Goal: Find specific page/section: Find specific page/section

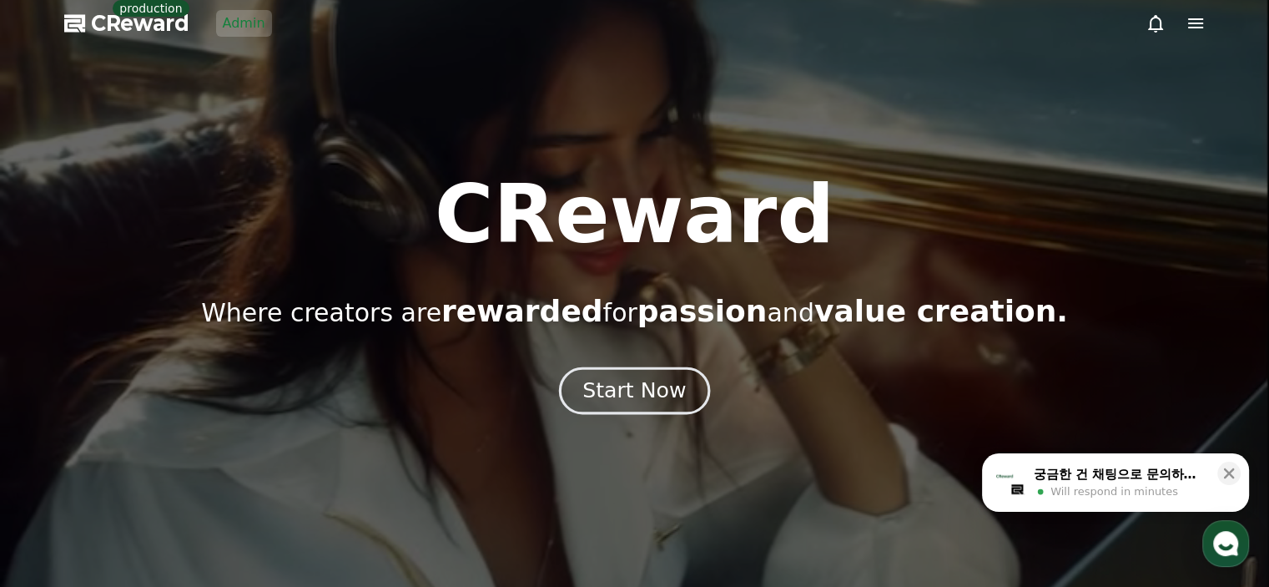
click at [648, 406] on button "Start Now" at bounding box center [634, 390] width 151 height 48
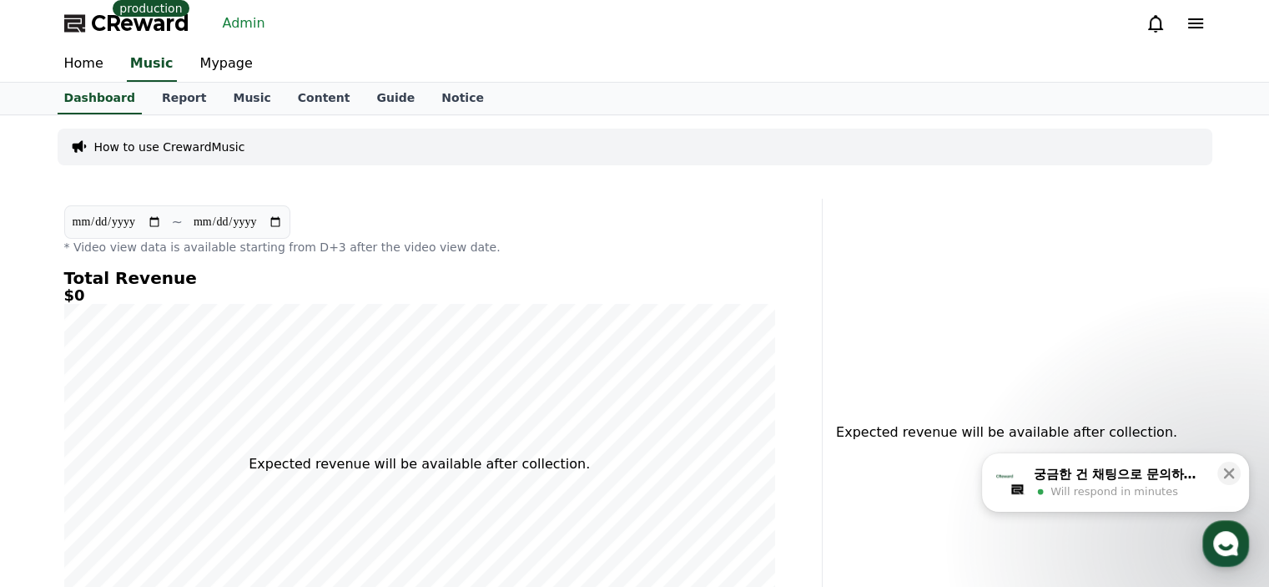
click at [227, 22] on link "Admin" at bounding box center [244, 23] width 56 height 27
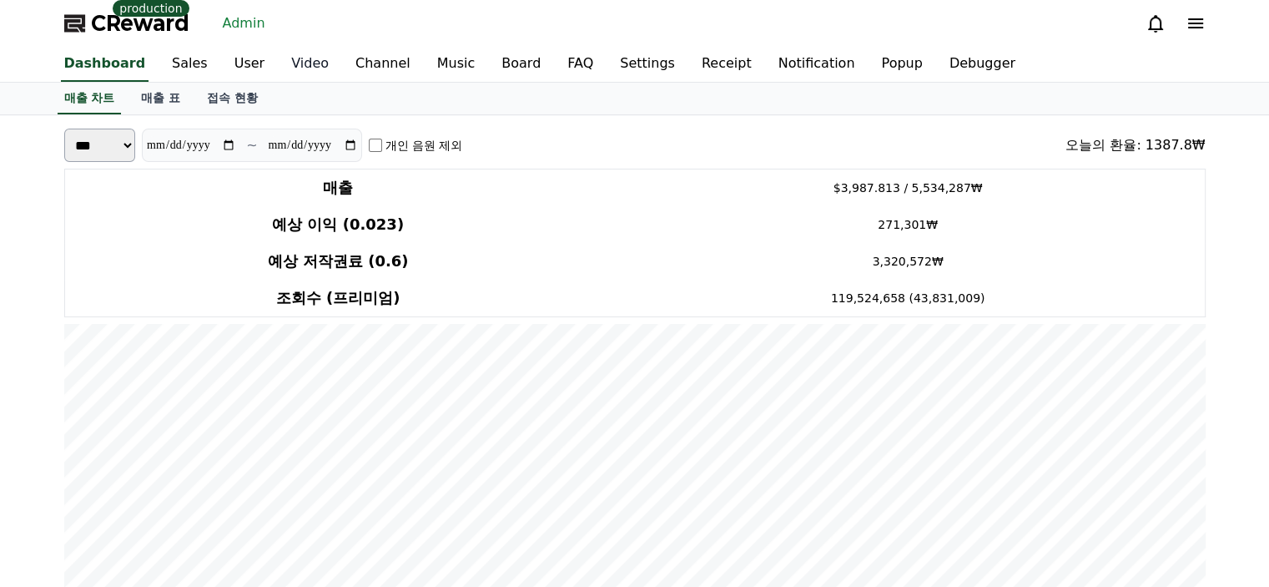
click at [296, 71] on link "Video" at bounding box center [310, 64] width 64 height 35
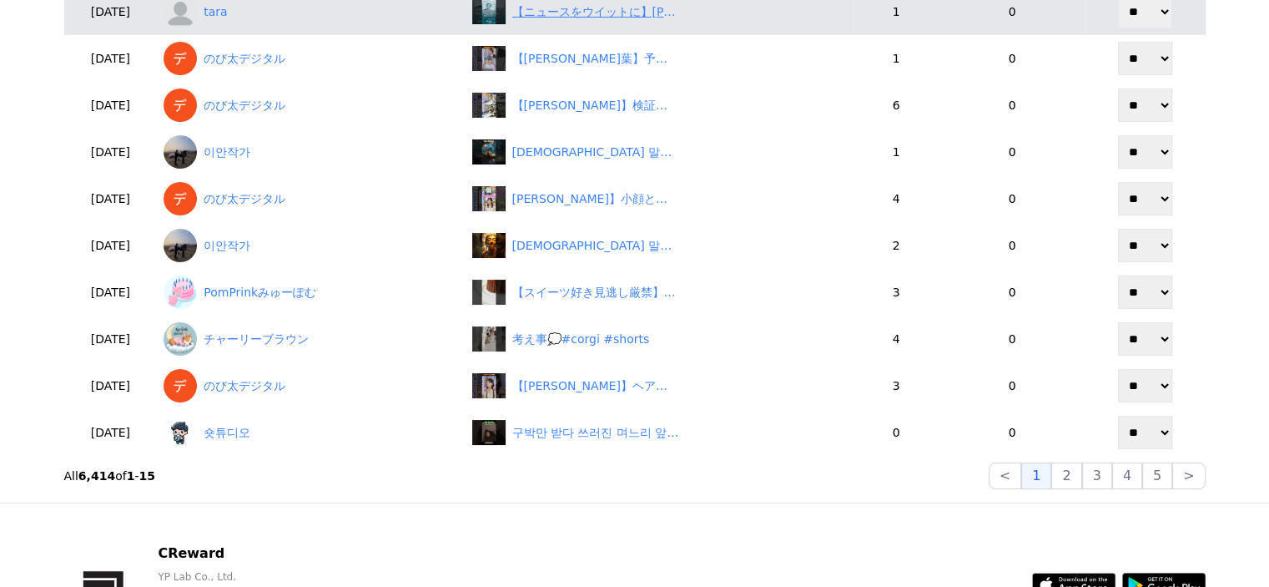
scroll to position [584, 0]
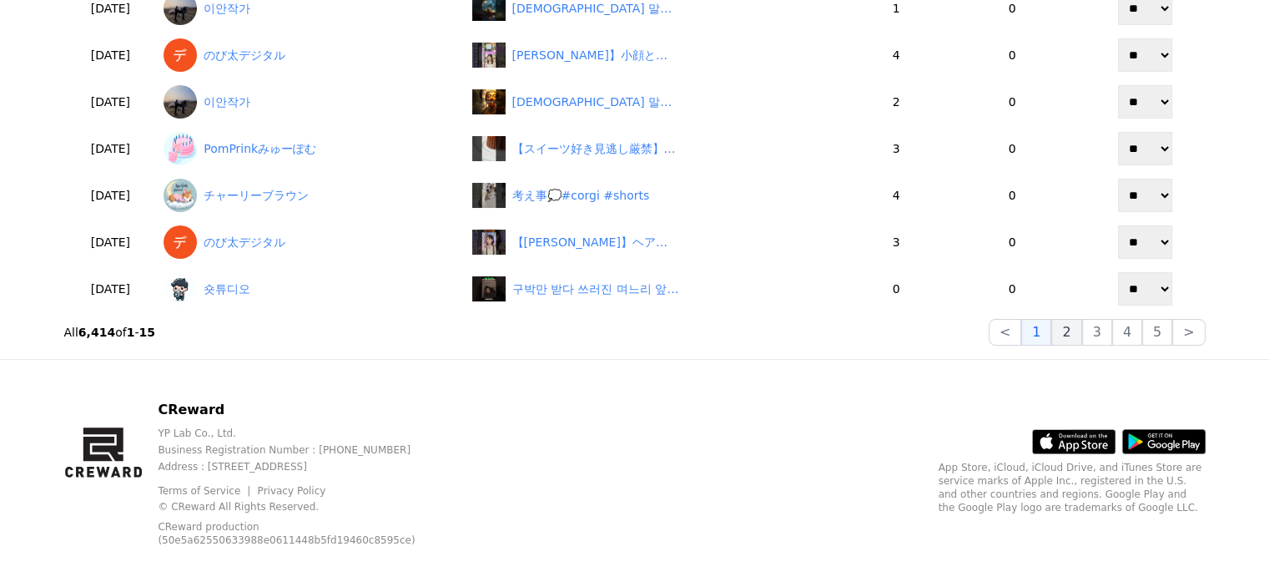
click at [1082, 331] on button "2" at bounding box center [1097, 332] width 30 height 27
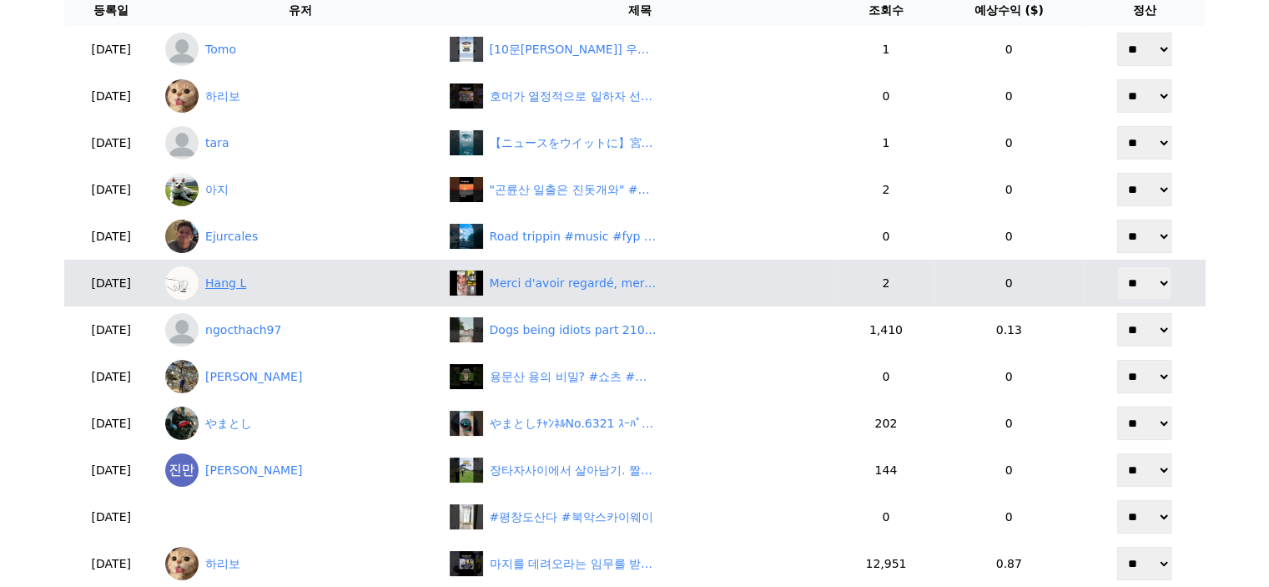
scroll to position [167, 0]
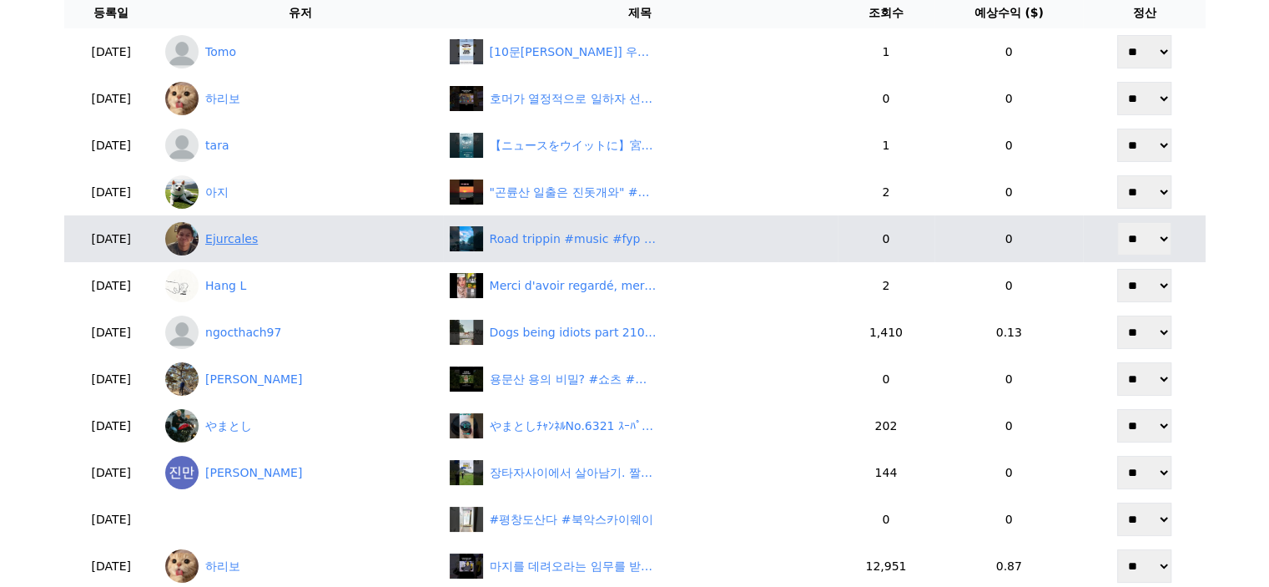
click at [281, 236] on link "Ejurcales" at bounding box center [300, 238] width 270 height 33
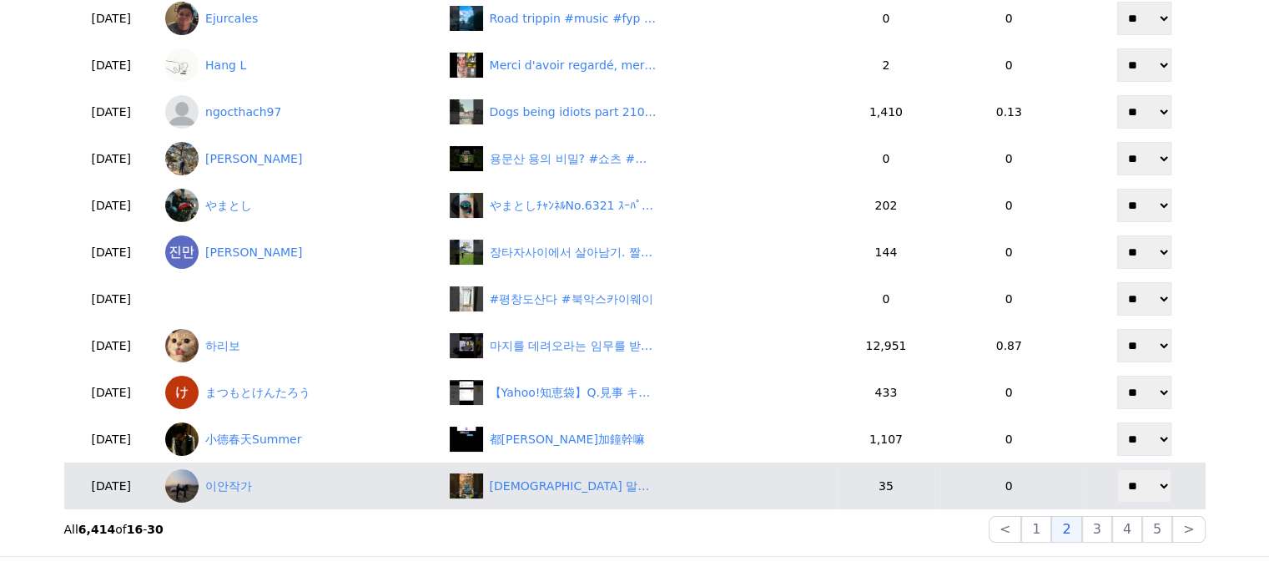
scroll to position [417, 0]
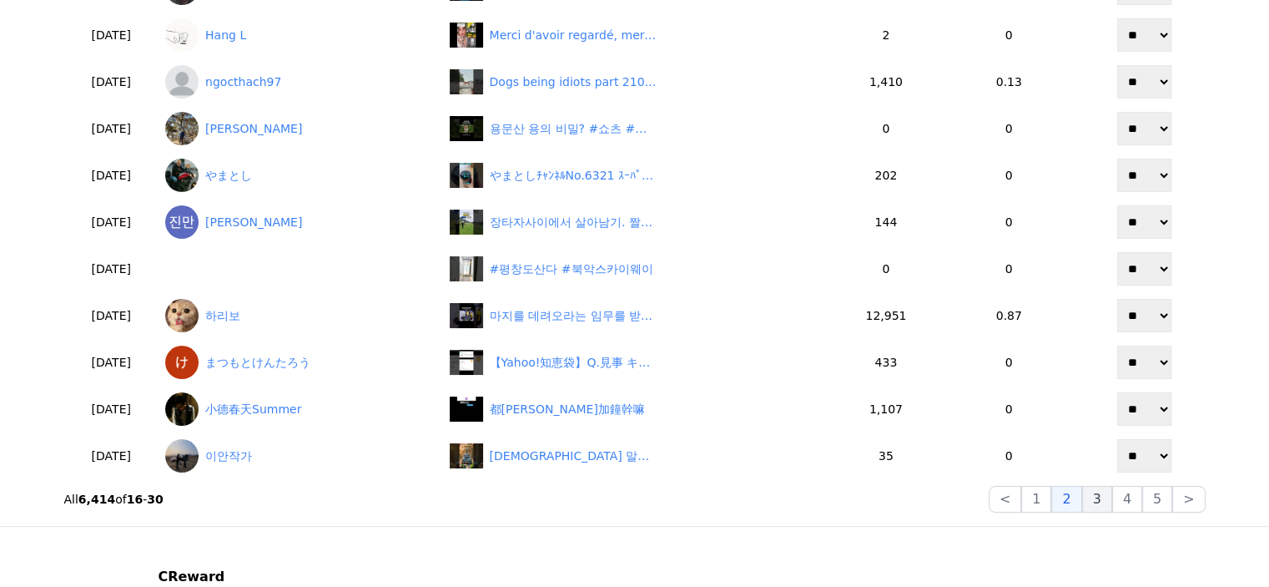
click at [1143, 503] on button "3" at bounding box center [1158, 499] width 30 height 27
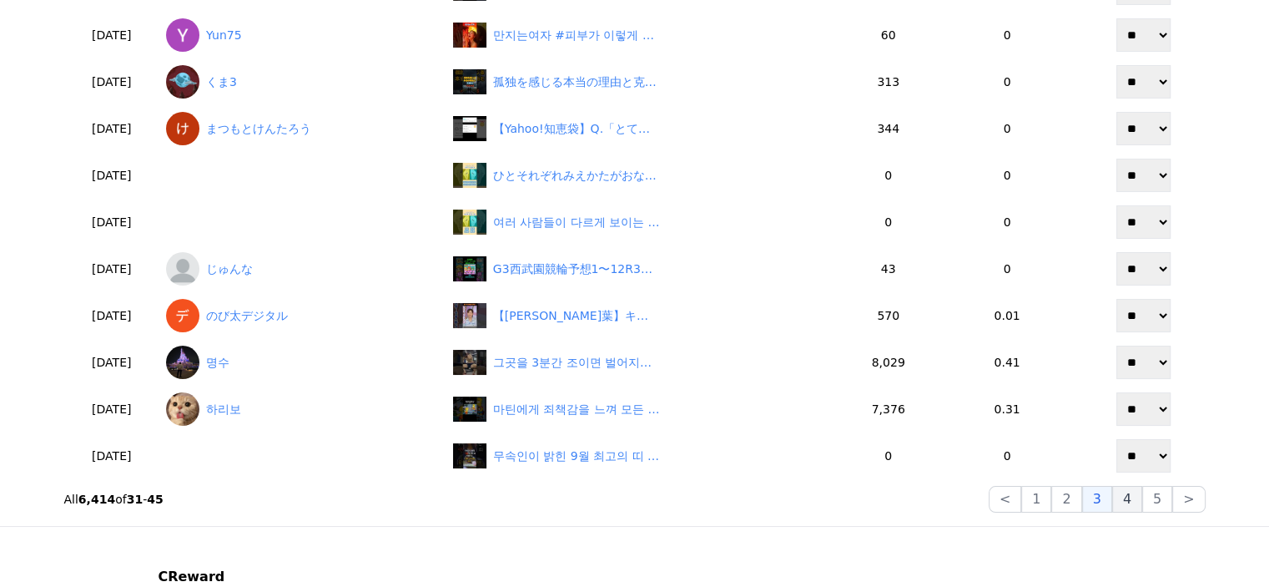
click at [1143, 502] on button "4" at bounding box center [1128, 499] width 30 height 27
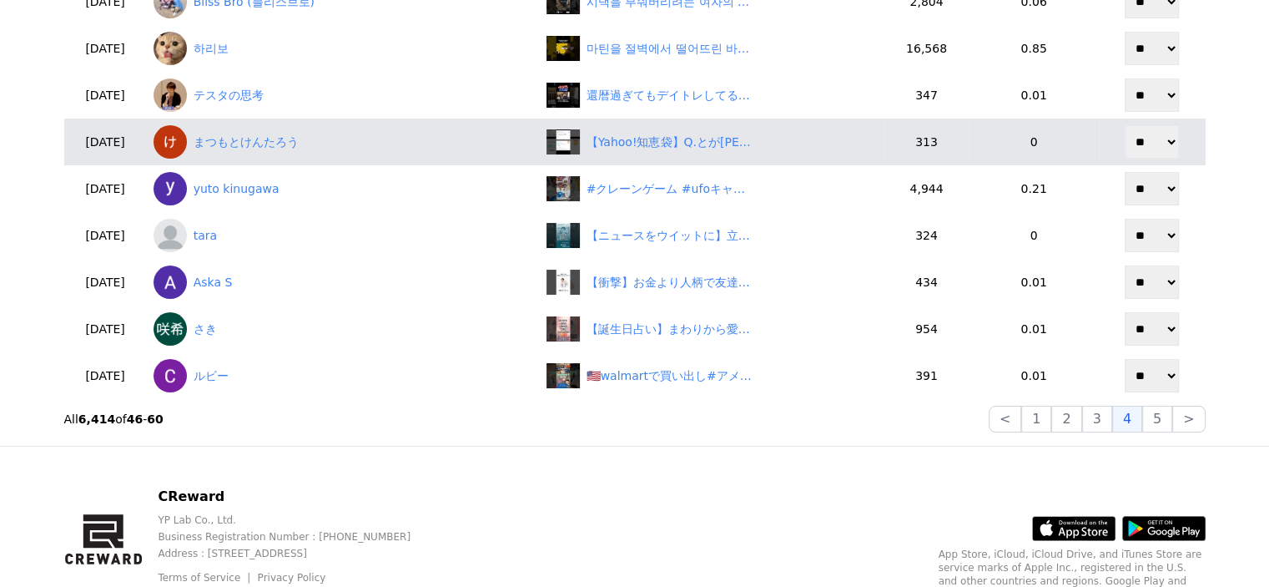
scroll to position [501, 0]
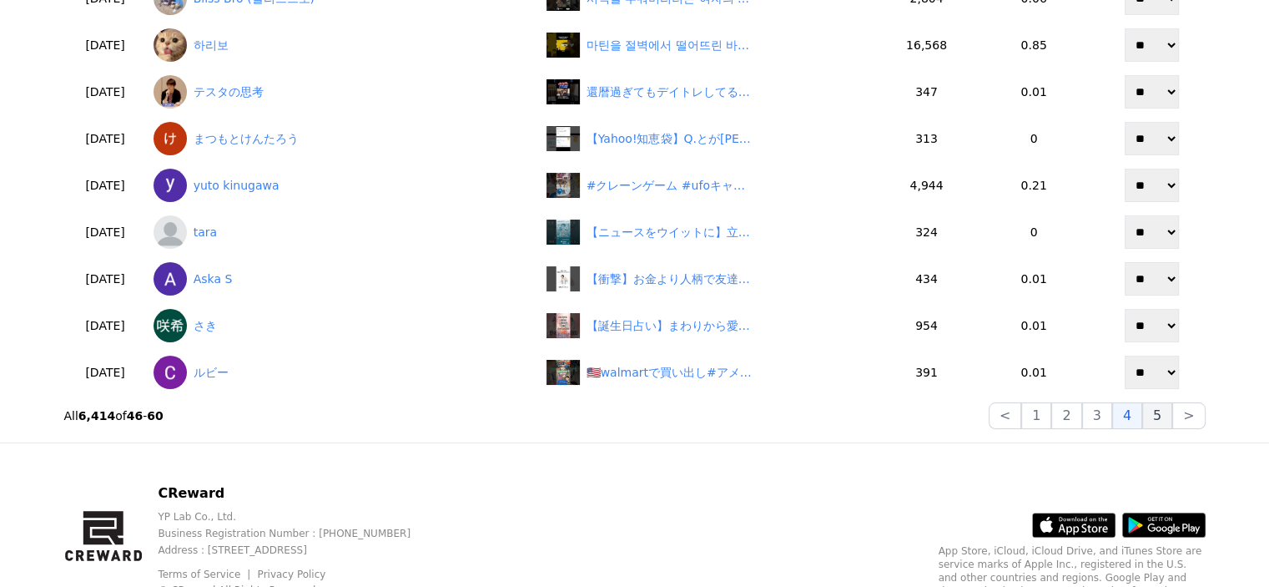
click at [1165, 426] on button "5" at bounding box center [1158, 415] width 30 height 27
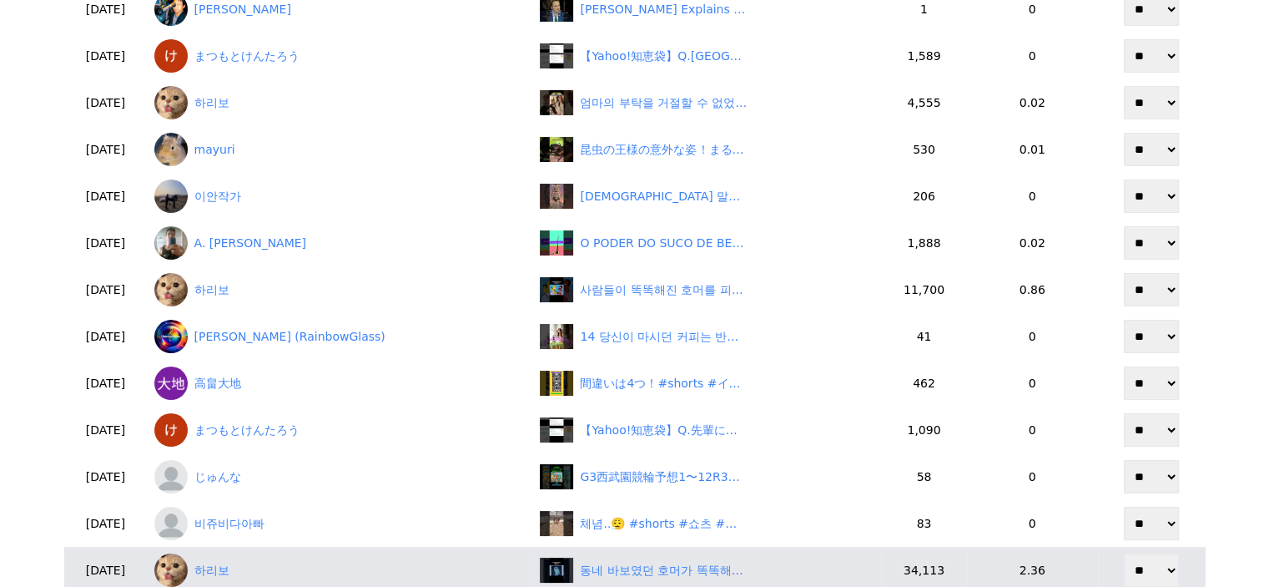
scroll to position [250, 0]
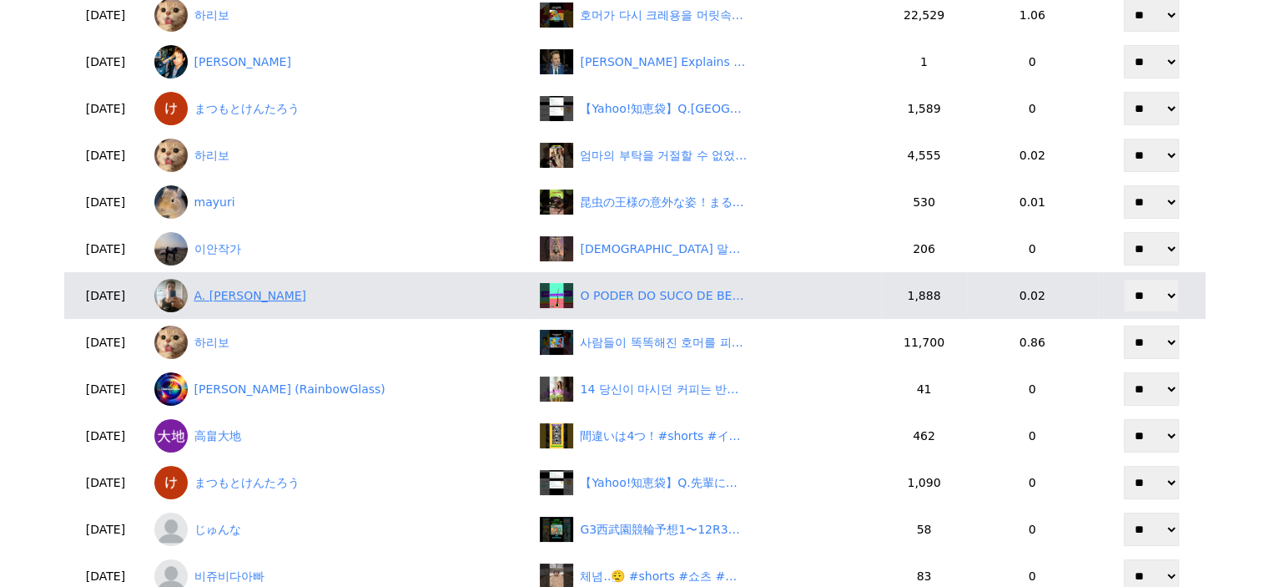
click at [262, 297] on link "A. [PERSON_NAME]" at bounding box center [340, 295] width 373 height 33
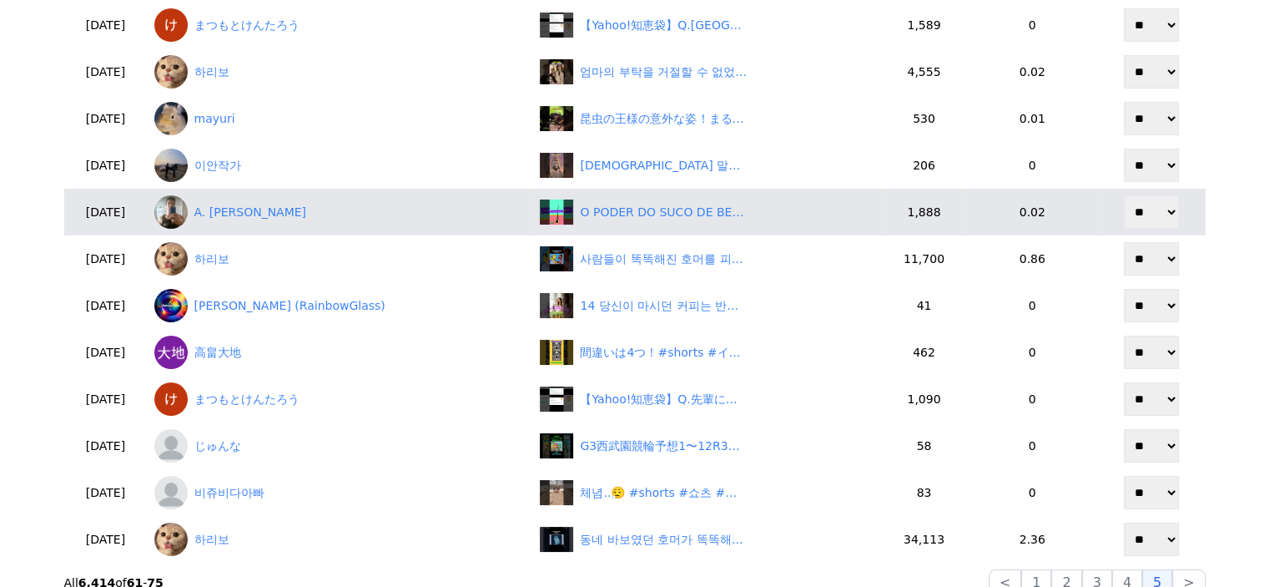
scroll to position [501, 0]
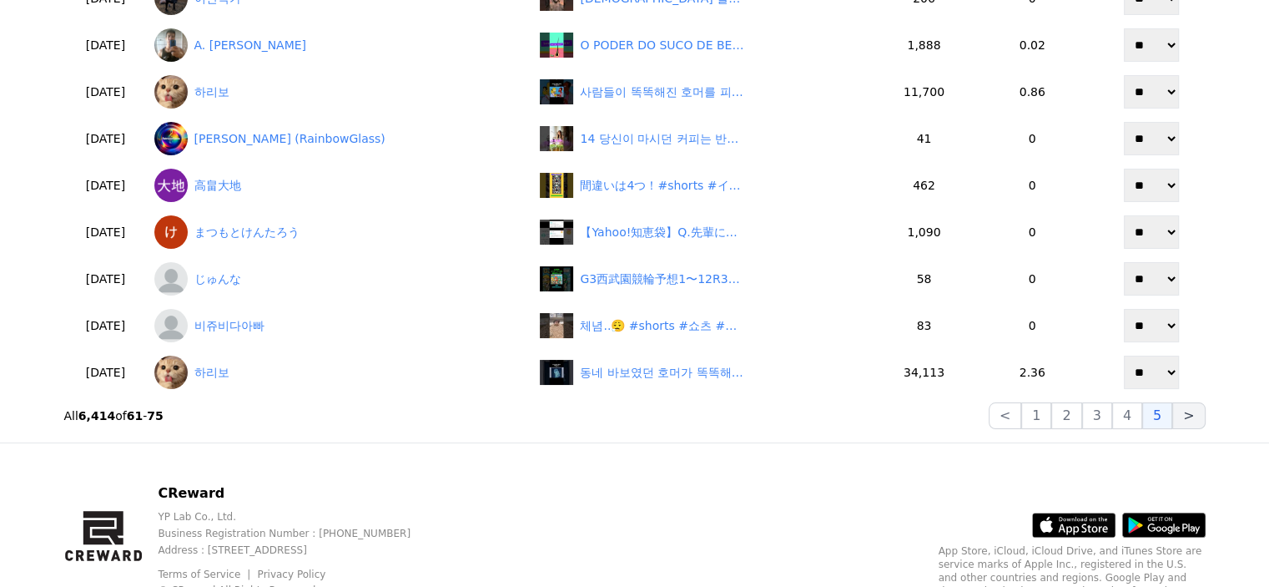
click at [1178, 421] on button ">" at bounding box center [1189, 415] width 33 height 27
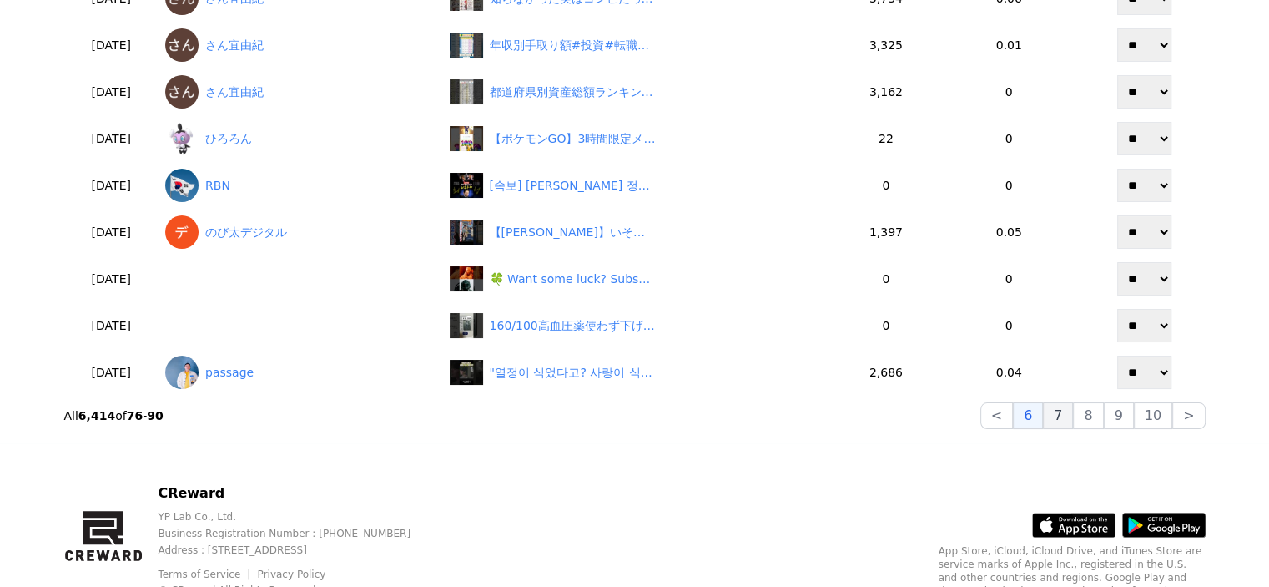
click at [1073, 411] on button "7" at bounding box center [1088, 415] width 30 height 27
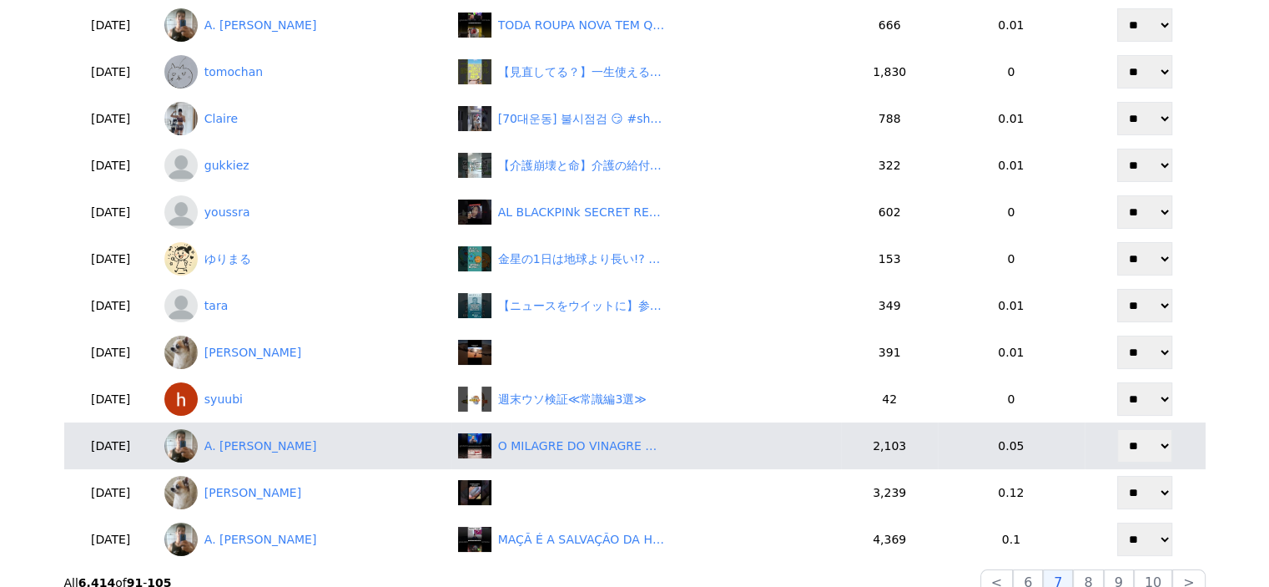
scroll to position [417, 0]
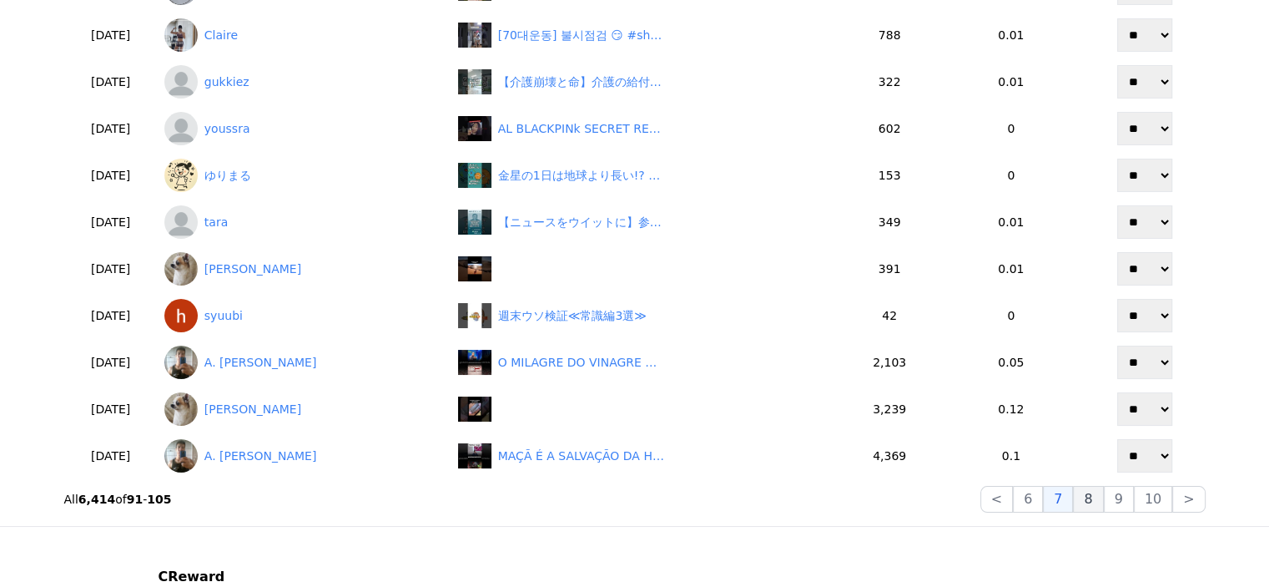
click at [1134, 493] on button "8" at bounding box center [1153, 499] width 38 height 27
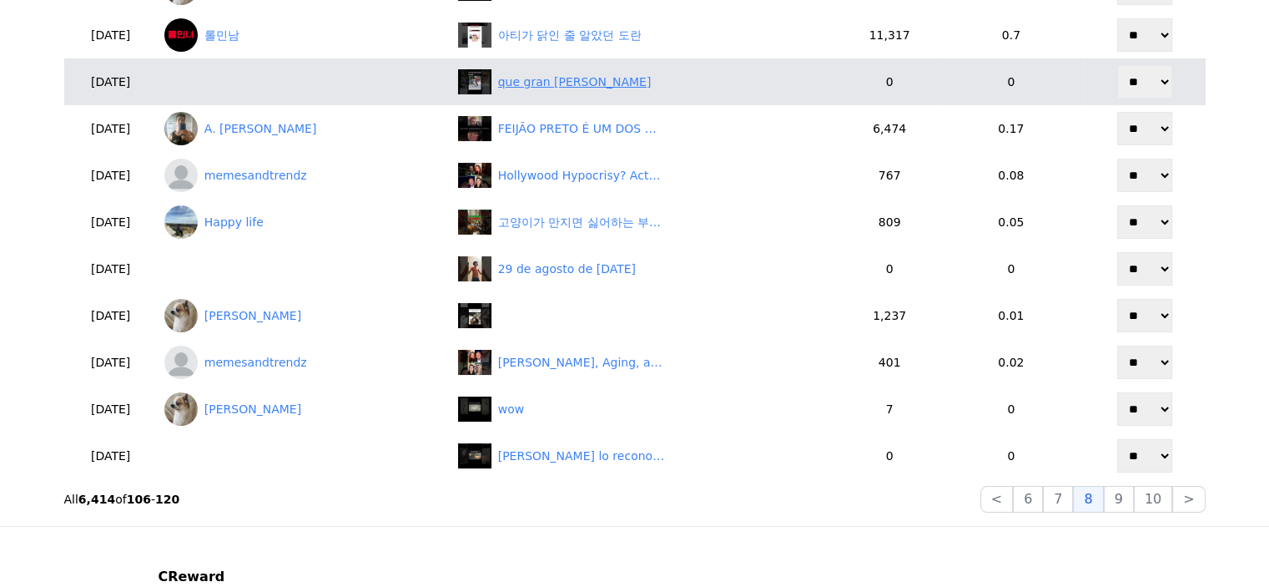
click at [623, 83] on div "que gran [PERSON_NAME]" at bounding box center [575, 82] width 154 height 18
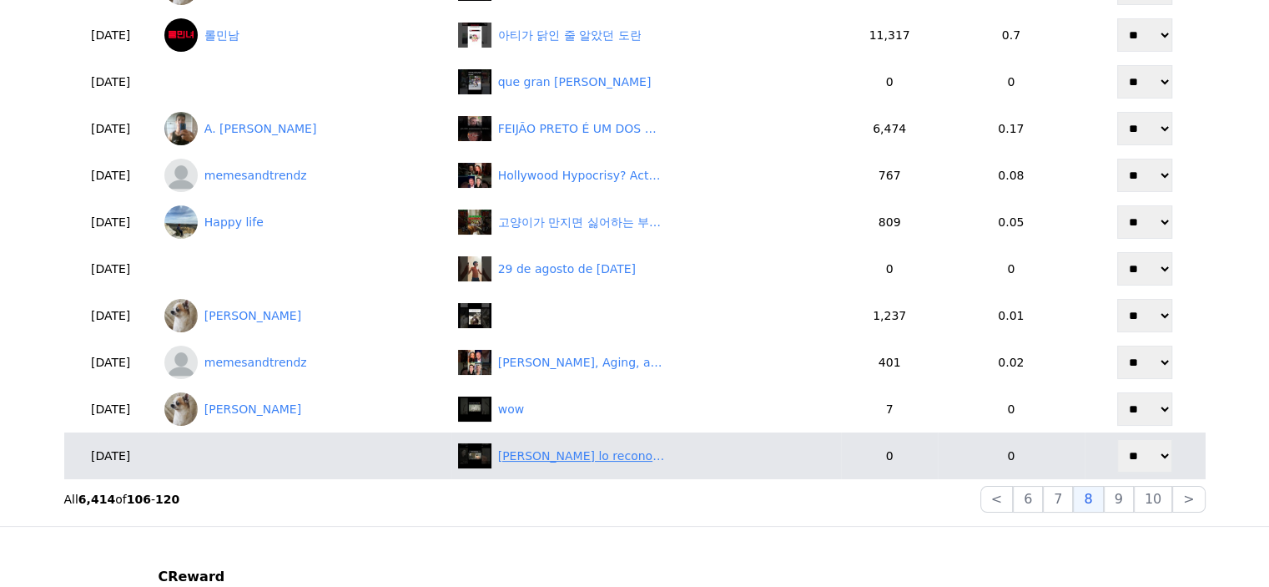
click at [633, 463] on div "[PERSON_NAME] lo reconoce" at bounding box center [581, 456] width 167 height 18
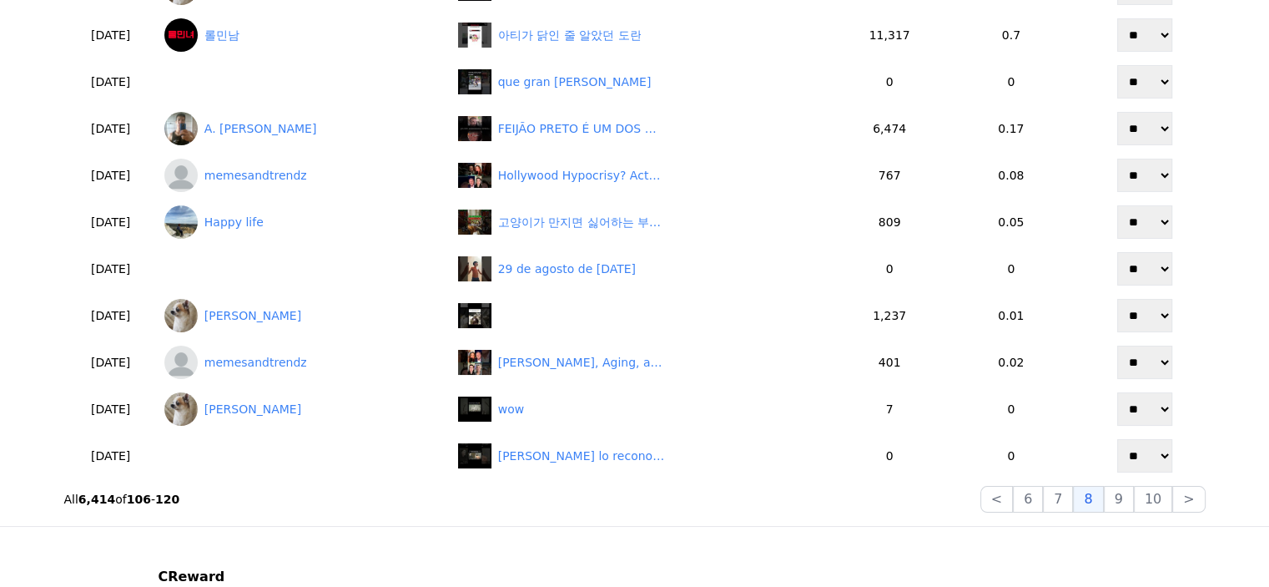
click at [1132, 513] on div "**********" at bounding box center [635, 95] width 1155 height 847
click at [1126, 500] on button "9" at bounding box center [1119, 499] width 30 height 27
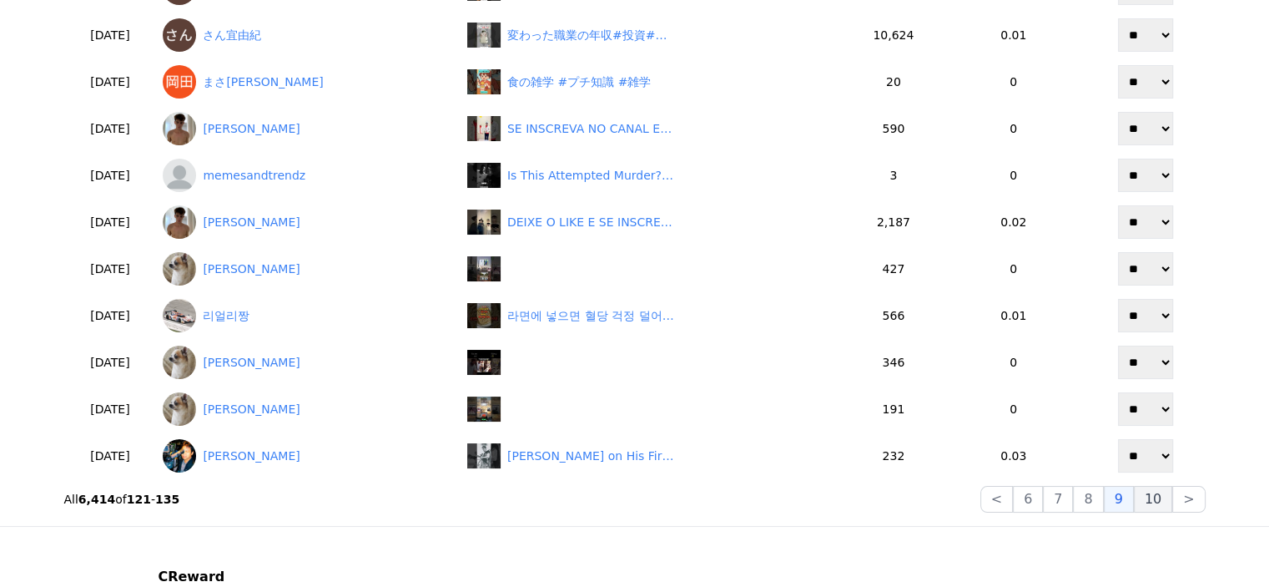
click at [1168, 503] on button "10" at bounding box center [1153, 499] width 38 height 27
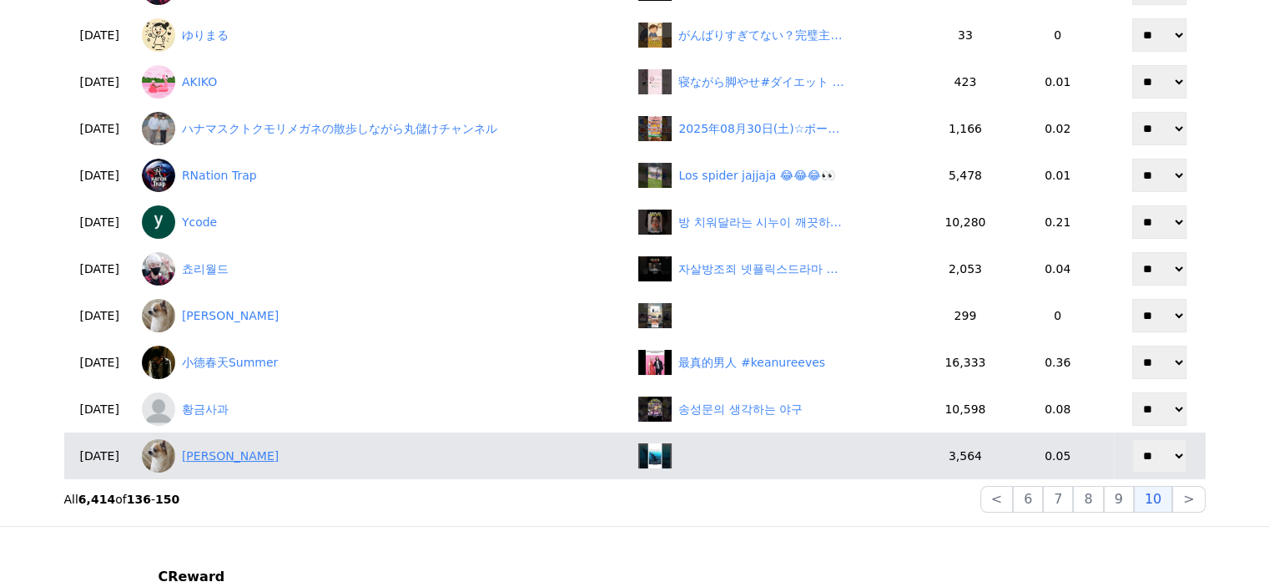
click at [340, 460] on link "[PERSON_NAME]" at bounding box center [384, 455] width 484 height 33
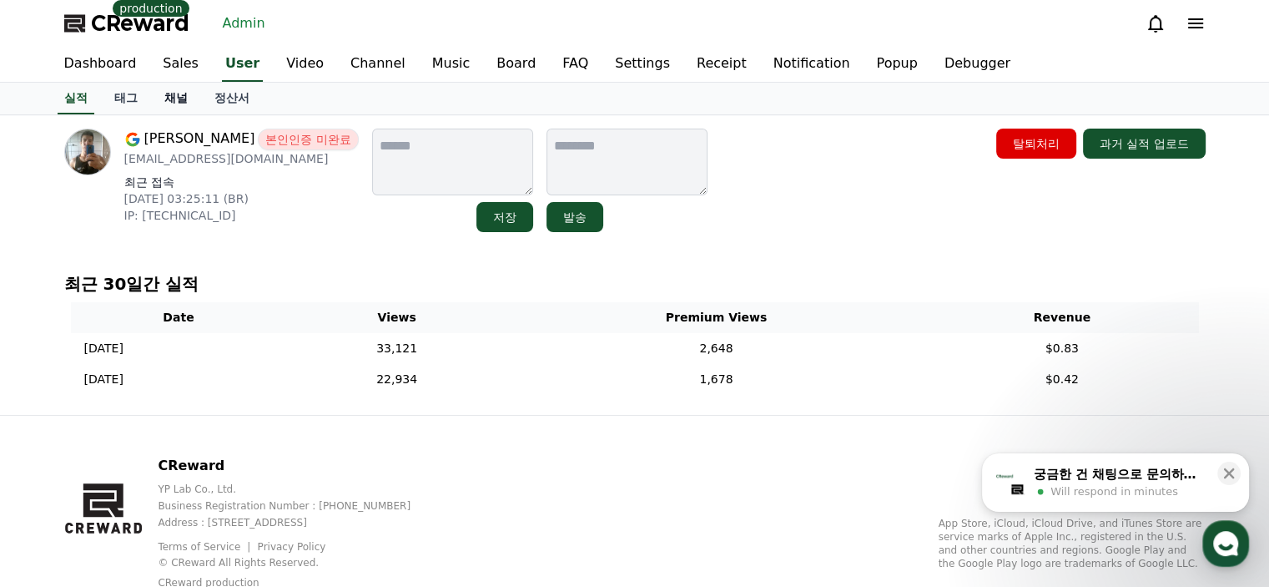
click at [179, 103] on link "채널" at bounding box center [176, 99] width 50 height 32
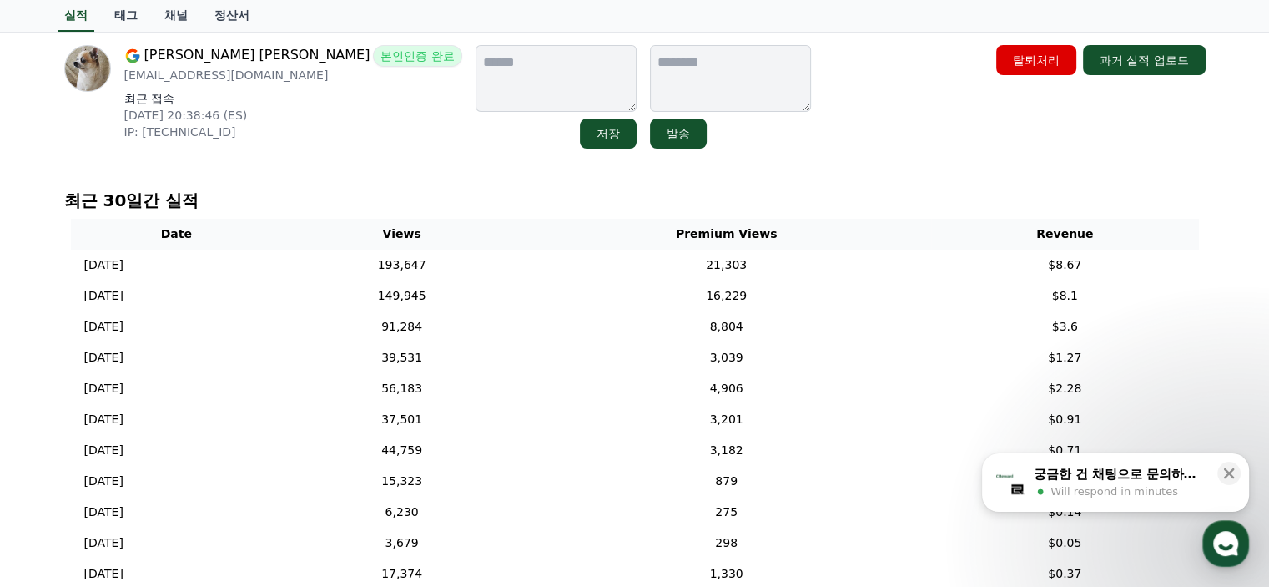
scroll to position [250, 0]
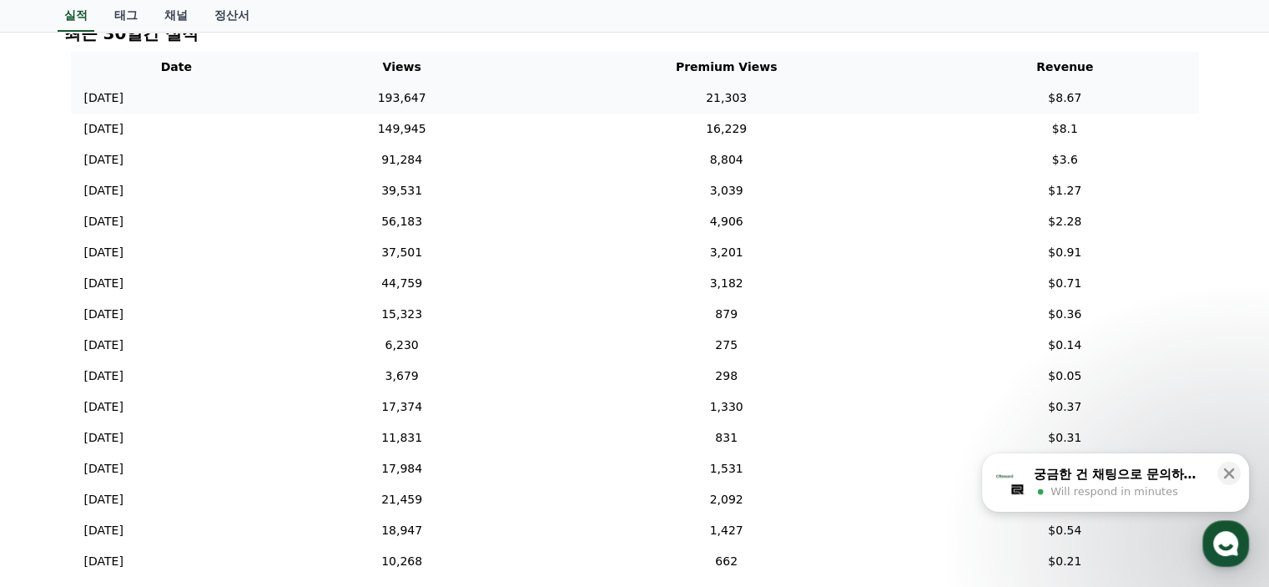
click at [654, 99] on td "21,303" at bounding box center [727, 98] width 410 height 31
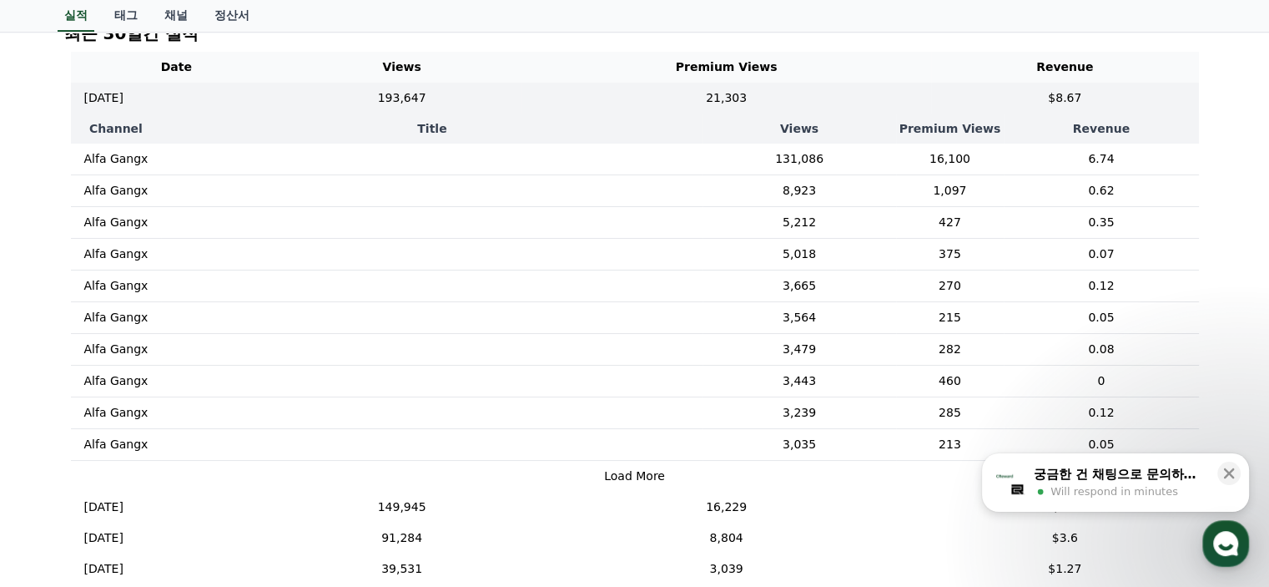
click at [642, 146] on td "‎ ‎ ‎ ‎ ‎ ‎" at bounding box center [432, 160] width 542 height 32
click at [640, 152] on td "‎ ‎ ‎ ‎ ‎ ‎" at bounding box center [432, 160] width 542 height 32
click at [628, 169] on td "‎ ‎ ‎ ‎ ‎ ‎" at bounding box center [432, 160] width 542 height 32
click at [174, 153] on p "‎ ‎ ‎ ‎ ‎ ‎" at bounding box center [183, 159] width 18 height 17
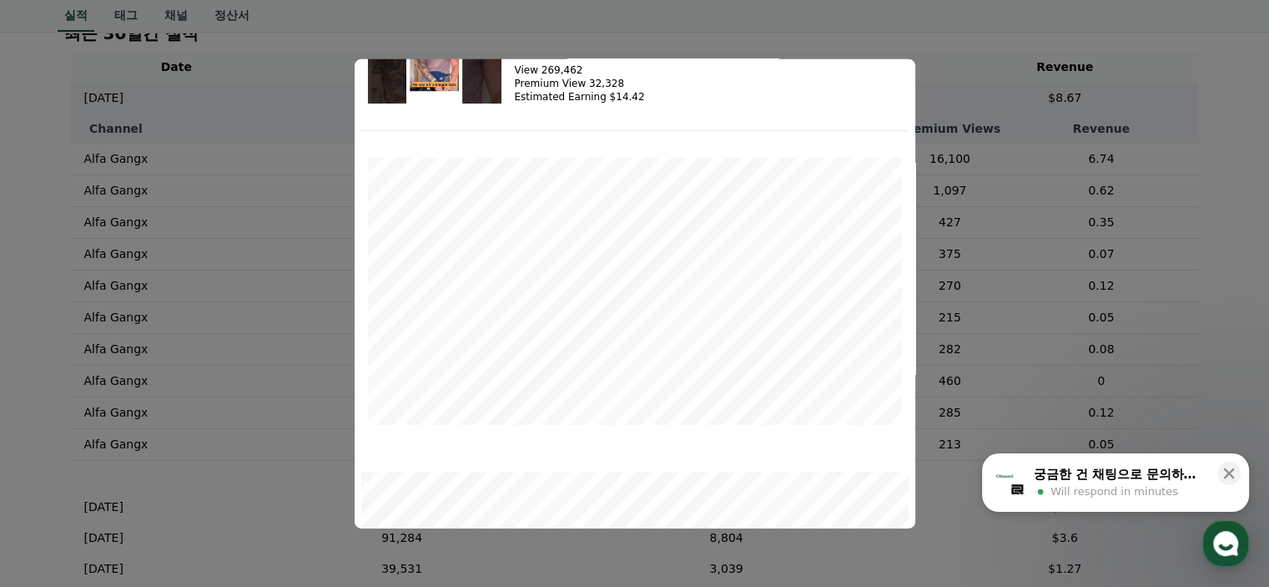
scroll to position [0, 0]
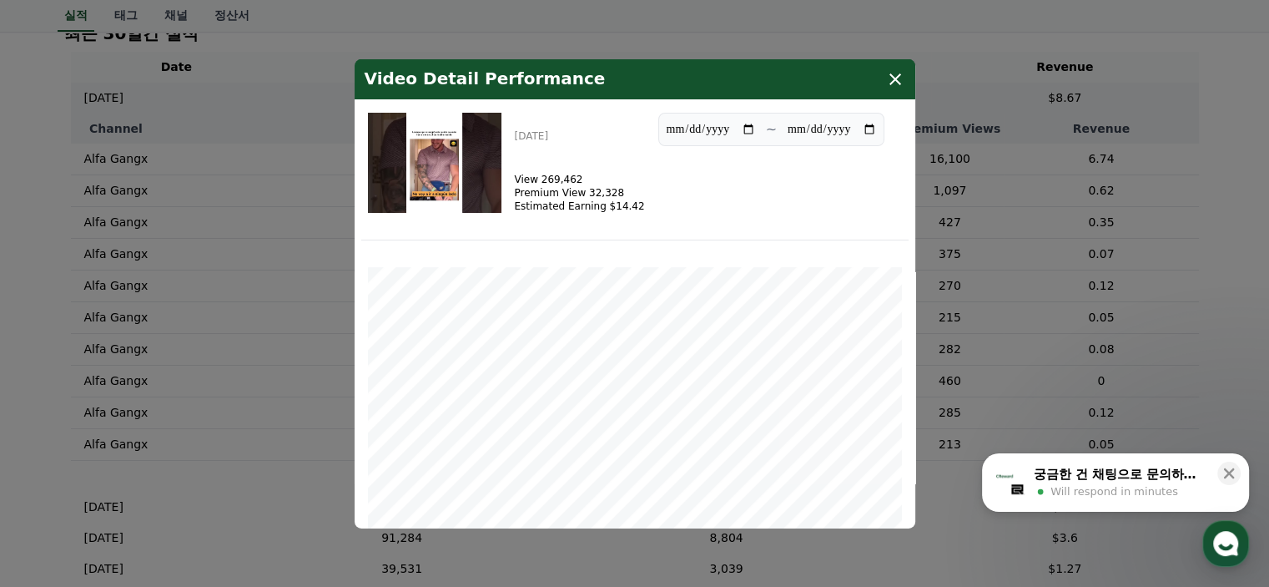
click at [905, 73] on icon "modal" at bounding box center [896, 78] width 20 height 20
